Goal: Navigation & Orientation: Find specific page/section

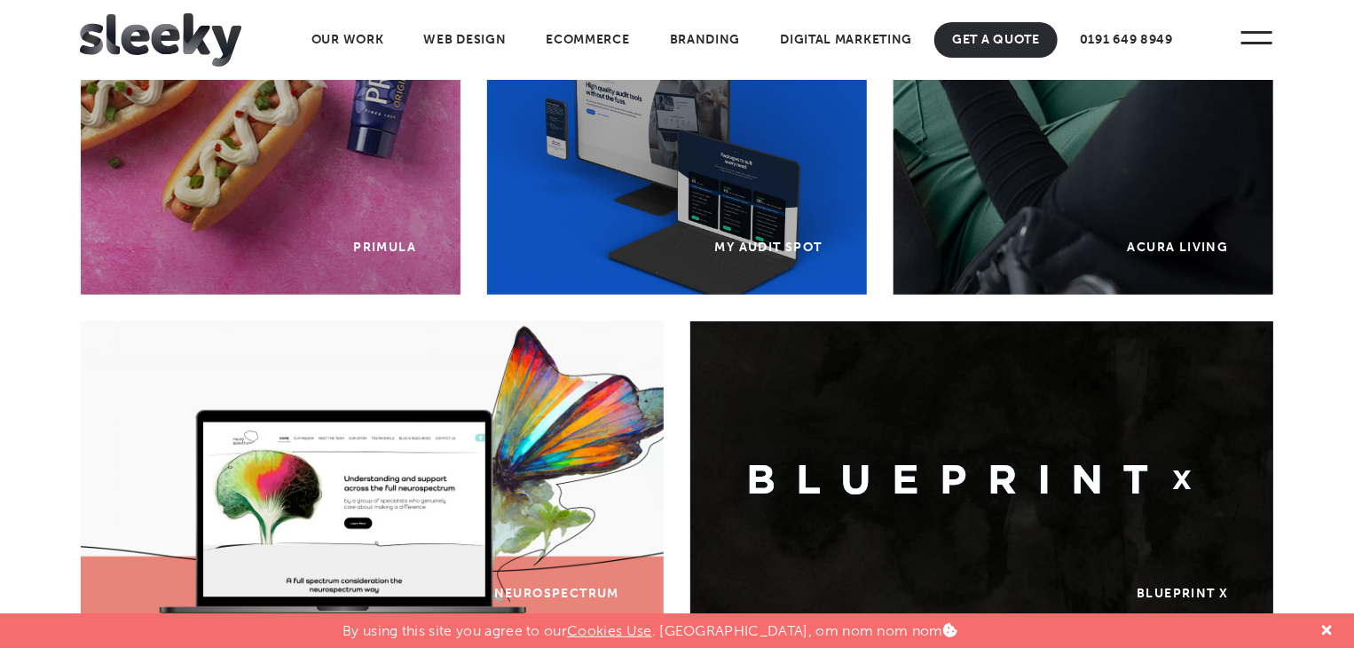
scroll to position [376, 0]
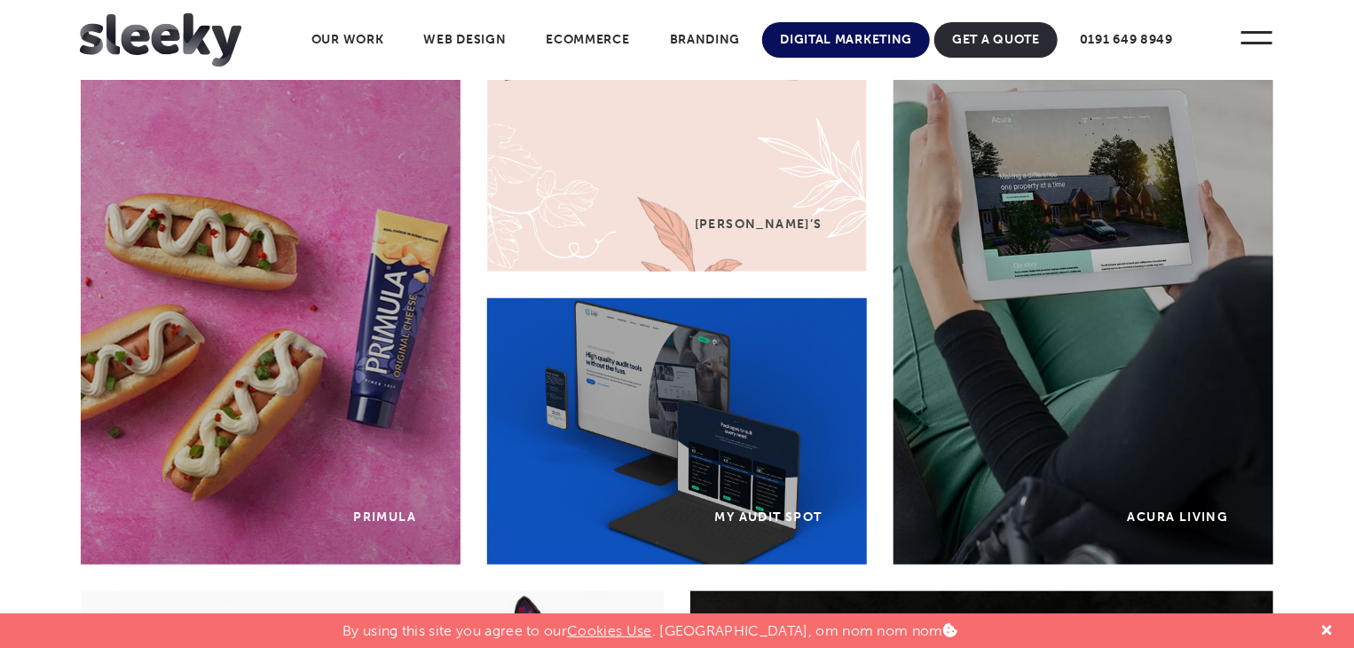
click at [824, 49] on link "Digital Marketing" at bounding box center [846, 39] width 168 height 35
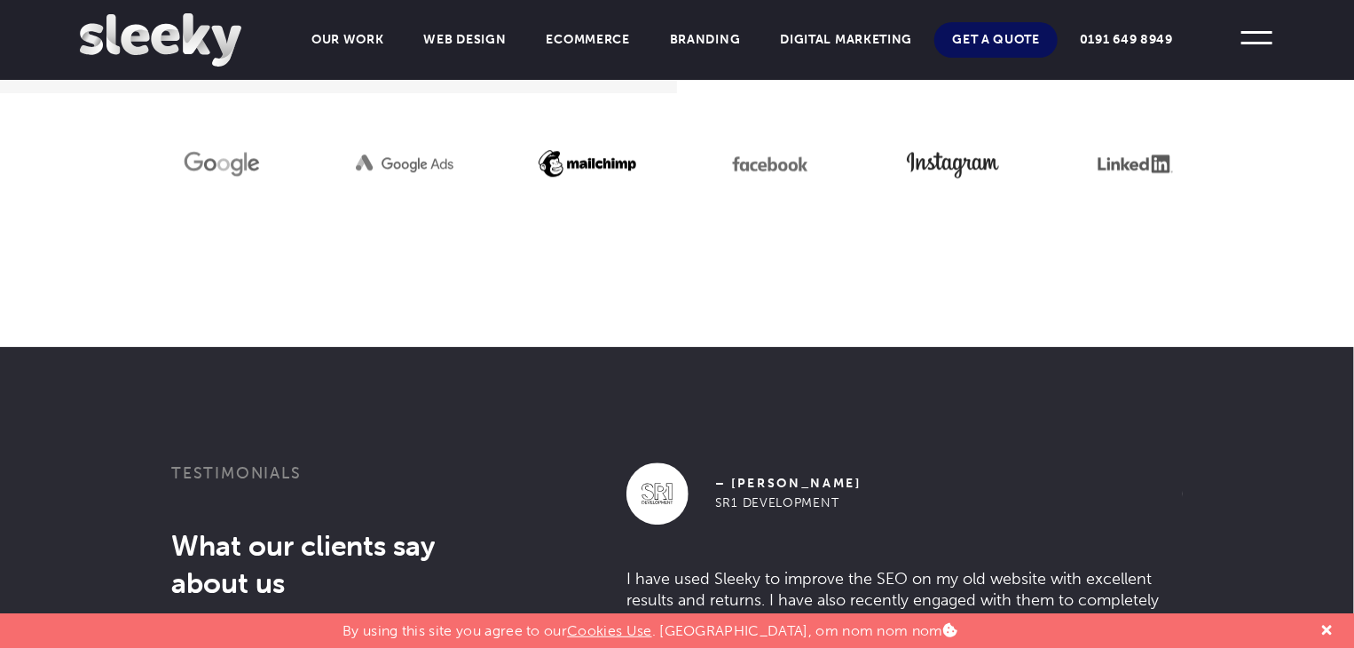
scroll to position [2041, 0]
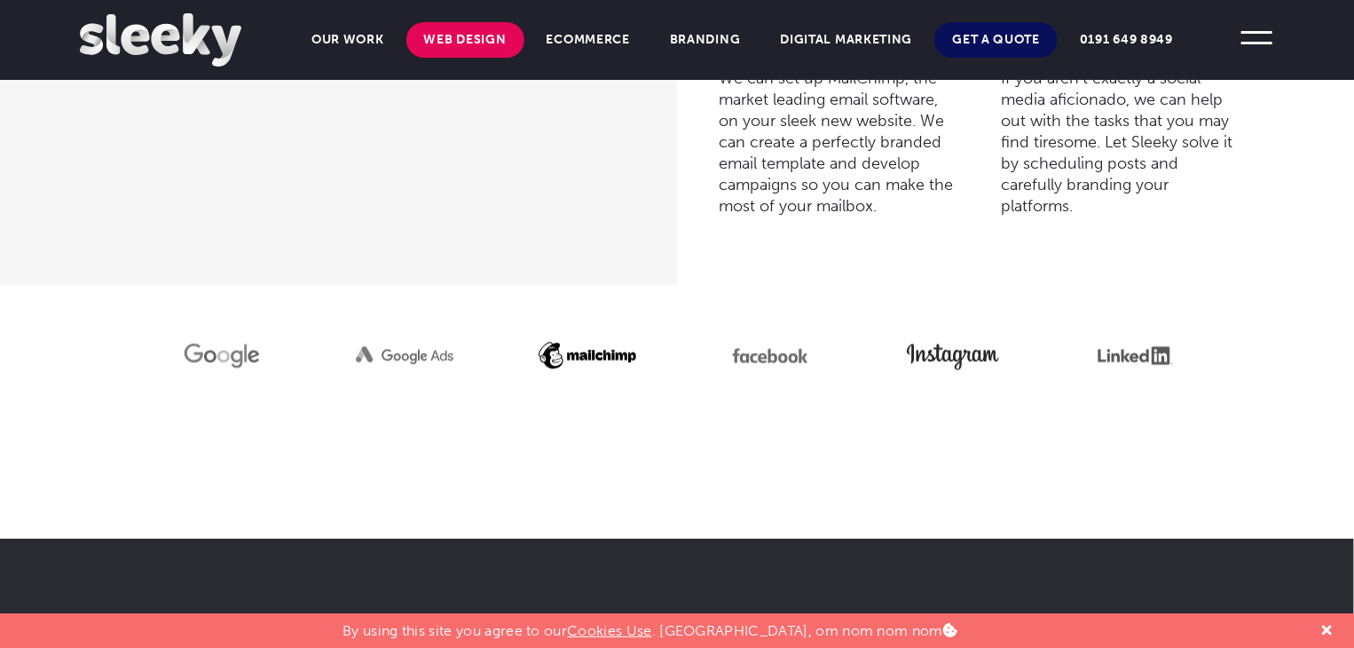
click at [434, 35] on link "Web Design" at bounding box center [465, 39] width 118 height 35
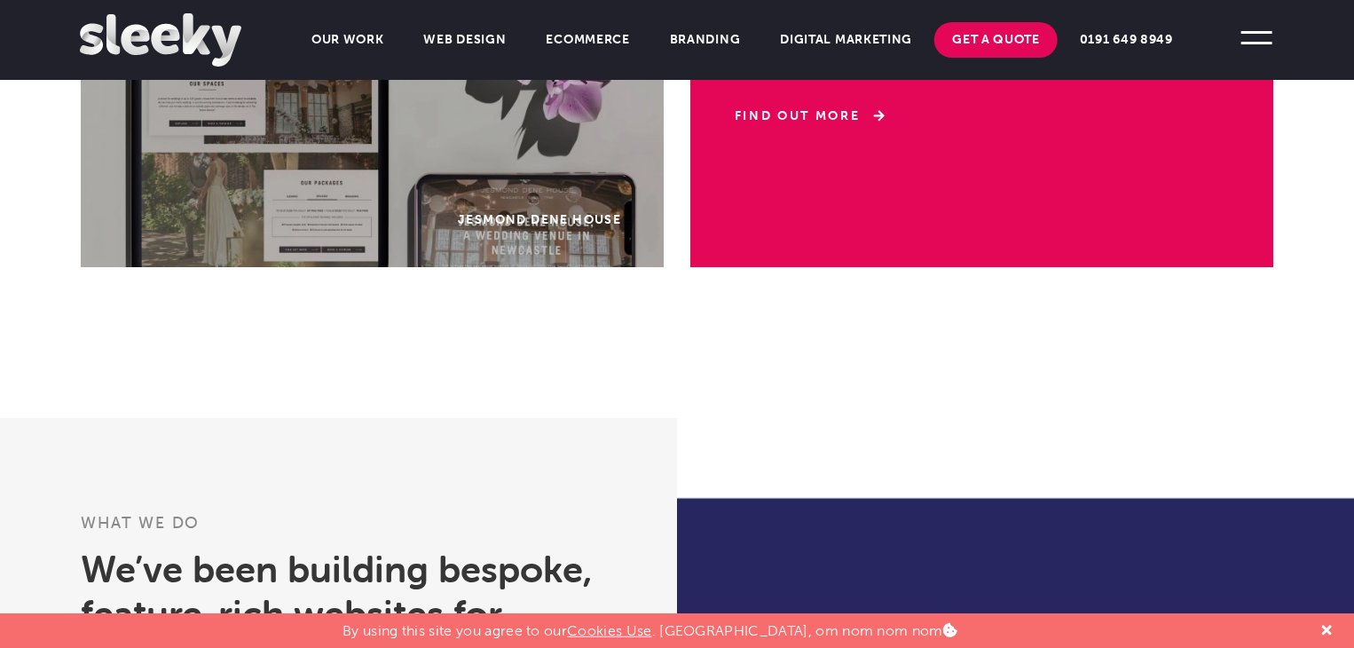
scroll to position [2218, 0]
